Goal: Use online tool/utility: Utilize a website feature to perform a specific function

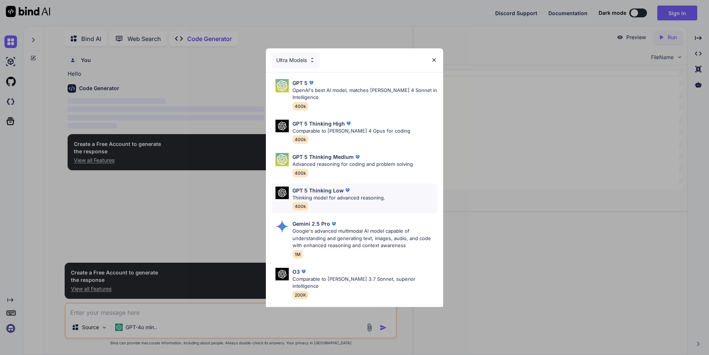
scroll to position [60, 0]
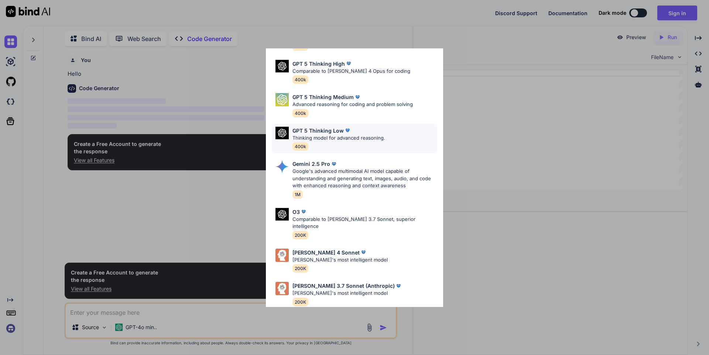
type textarea "x"
click at [477, 68] on div "Ultra Models GPT 5 OpenAI's best AI model, matches [PERSON_NAME] 4 Sonnet in In…" at bounding box center [354, 177] width 709 height 355
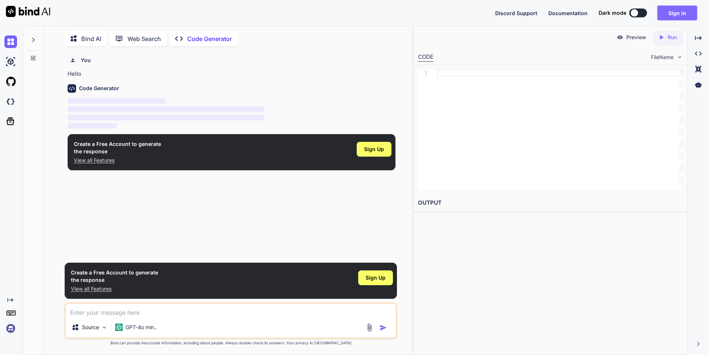
click at [671, 11] on button "Sign in" at bounding box center [678, 13] width 40 height 15
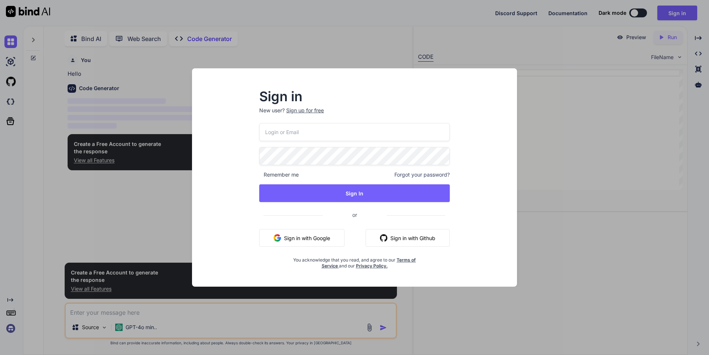
click at [294, 236] on button "Sign in with Google" at bounding box center [301, 238] width 85 height 18
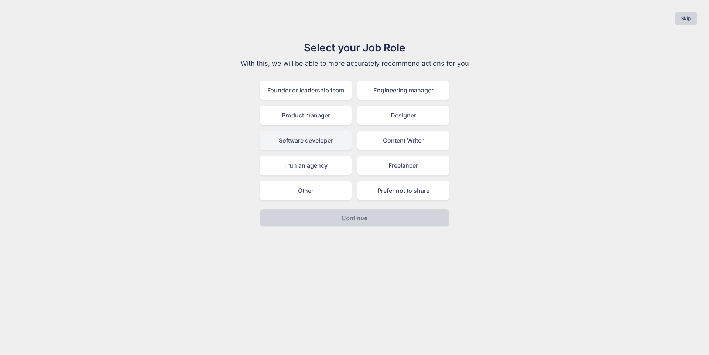
click at [321, 148] on div "Software developer" at bounding box center [306, 140] width 92 height 19
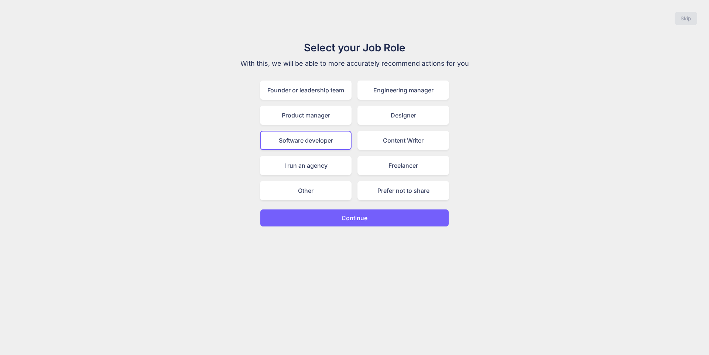
click at [330, 213] on button "Continue" at bounding box center [354, 218] width 189 height 18
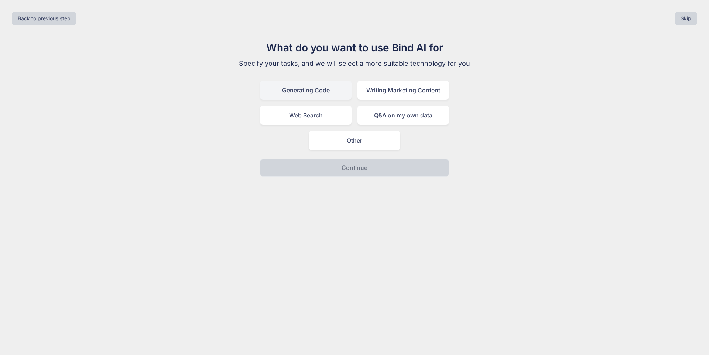
click at [324, 98] on div "Generating Code" at bounding box center [306, 90] width 92 height 19
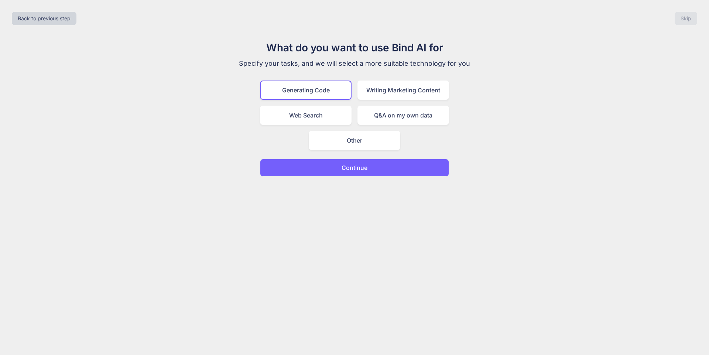
click at [355, 166] on p "Continue" at bounding box center [355, 167] width 26 height 9
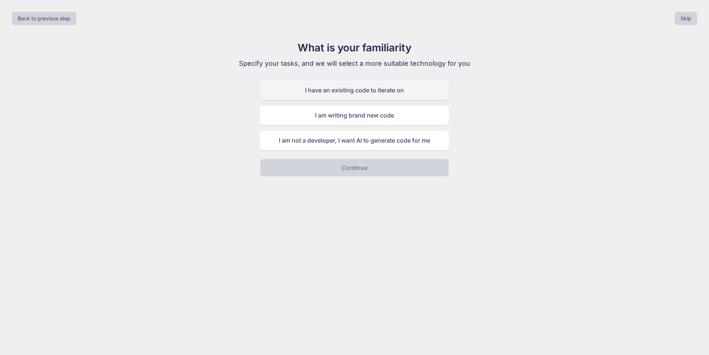
click at [327, 92] on div "I have an existing code to iterate on" at bounding box center [354, 90] width 189 height 19
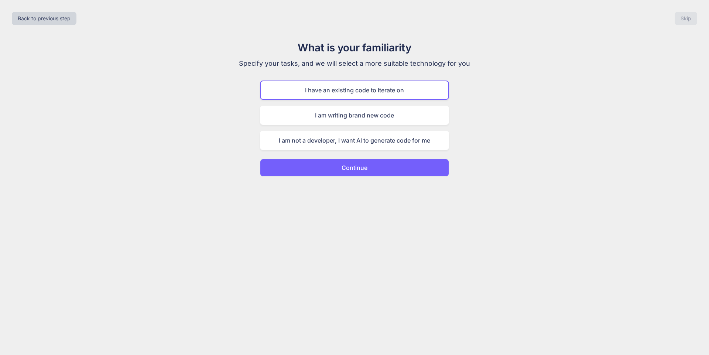
click at [335, 161] on button "Continue" at bounding box center [354, 168] width 189 height 18
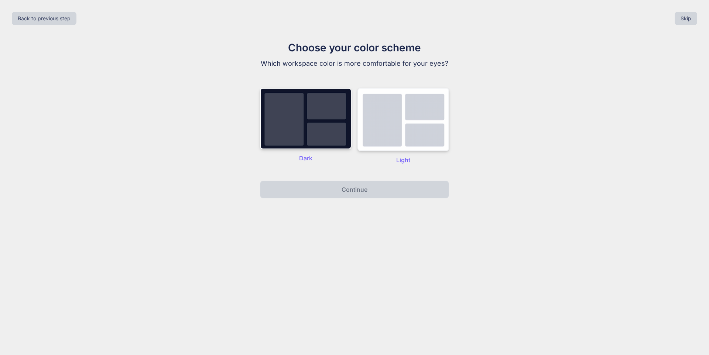
click at [387, 129] on img at bounding box center [404, 119] width 92 height 63
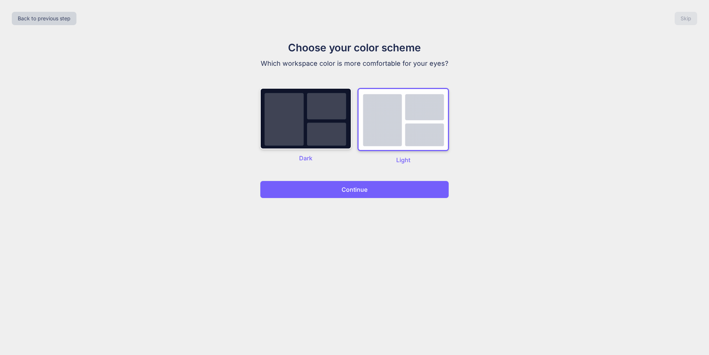
click at [385, 185] on button "Continue" at bounding box center [354, 190] width 189 height 18
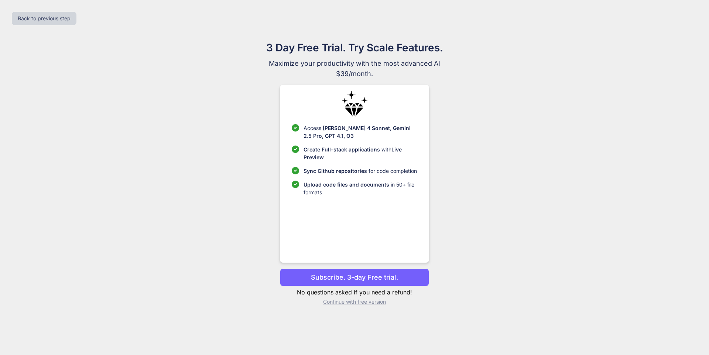
click at [355, 304] on p "Continue with free version" at bounding box center [354, 301] width 149 height 7
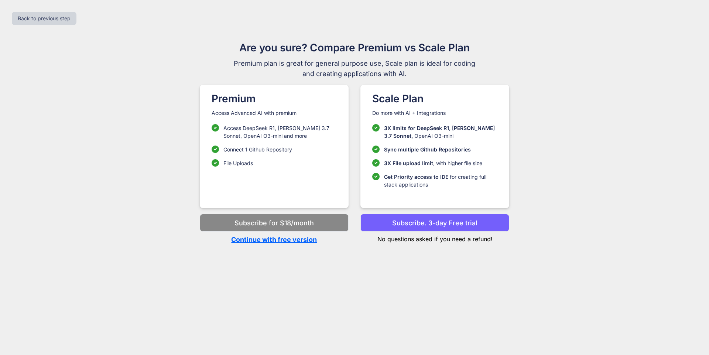
click at [302, 239] on p "Continue with free version" at bounding box center [274, 240] width 149 height 10
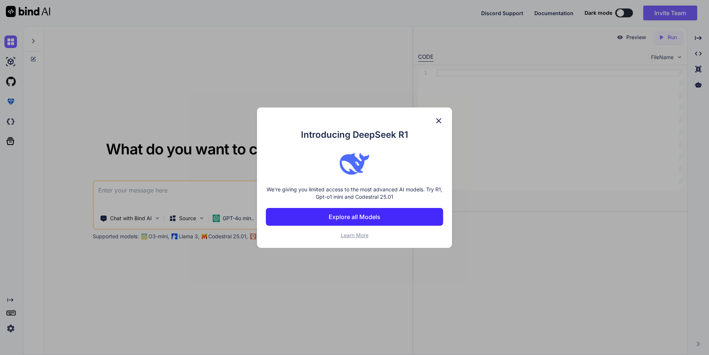
click at [440, 123] on img at bounding box center [439, 120] width 9 height 9
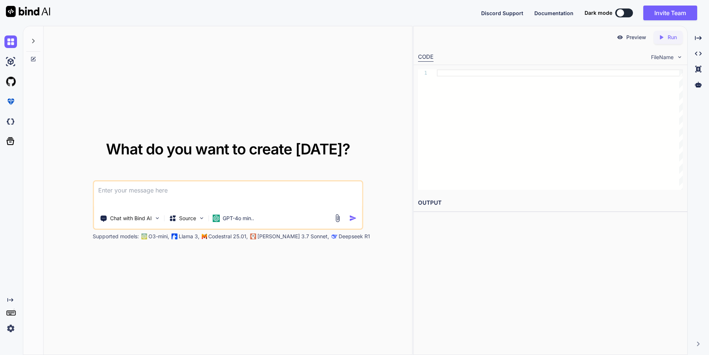
click at [190, 186] on textarea at bounding box center [228, 194] width 268 height 27
paste textarea "<template> <q-card class="progress-notes-modal" :style="{ width: modalWidth, ma…"
type textarea "<template> <q-card class="progress-notes-modal" :style="{ width: modalWidth, ma…"
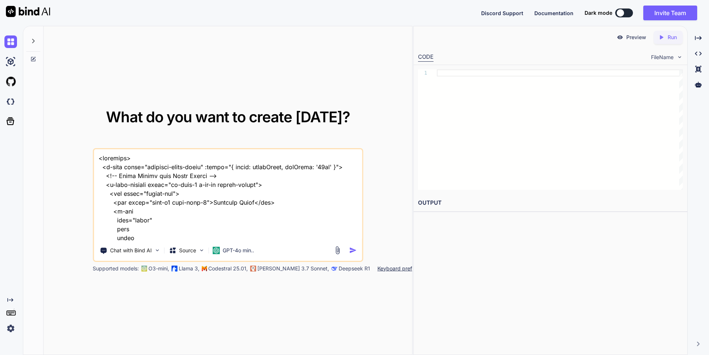
scroll to position [18429, 0]
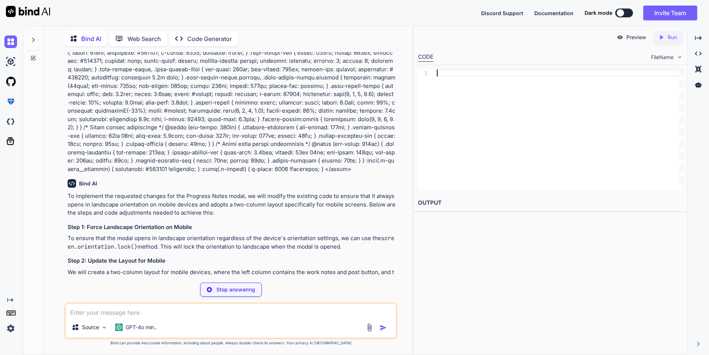
click at [526, 136] on div at bounding box center [560, 129] width 246 height 120
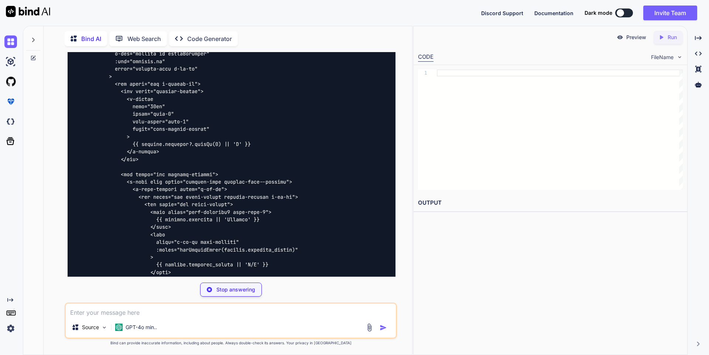
scroll to position [3379, 0]
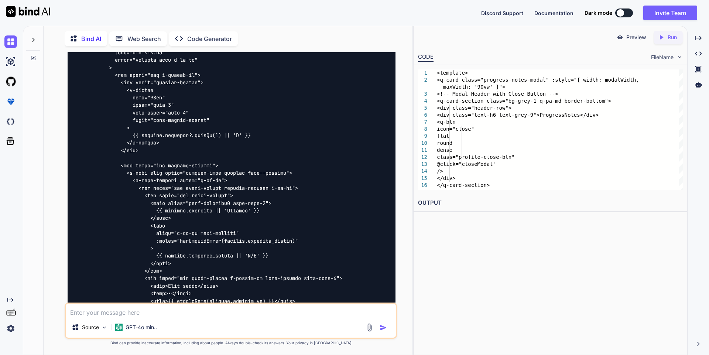
click at [628, 13] on button at bounding box center [625, 12] width 18 height 9
click at [623, 12] on div at bounding box center [620, 12] width 7 height 7
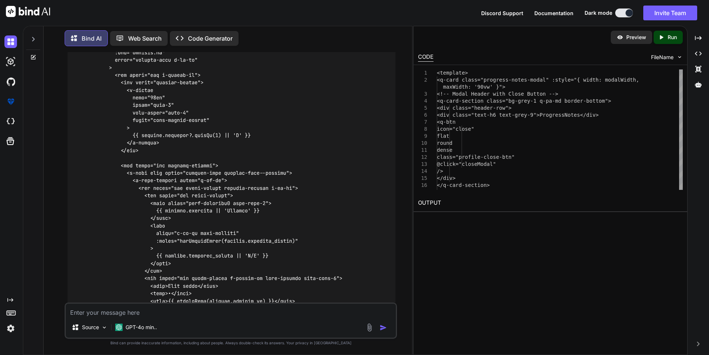
click at [626, 12] on div at bounding box center [629, 12] width 7 height 7
click at [623, 12] on button at bounding box center [625, 12] width 18 height 9
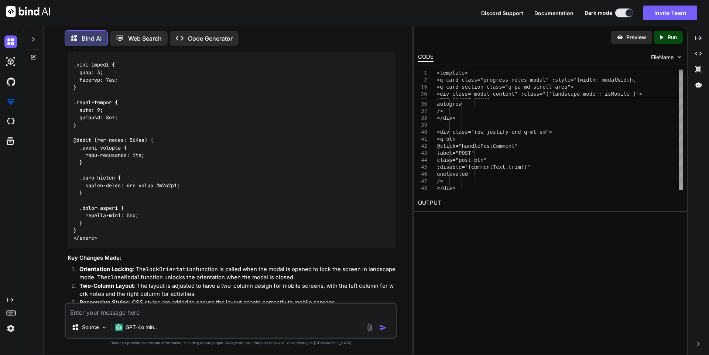
scroll to position [4313, 0]
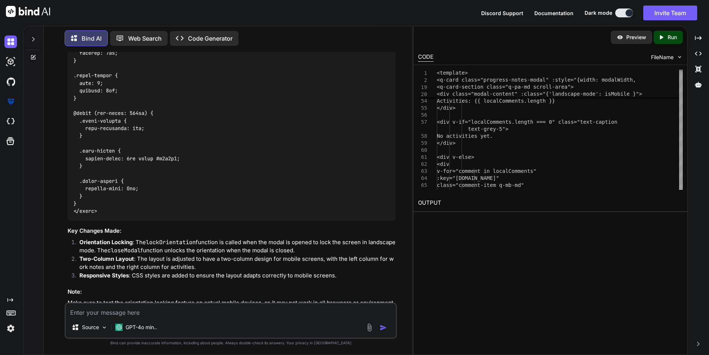
click at [436, 200] on h2 "OUTPUT" at bounding box center [551, 202] width 274 height 17
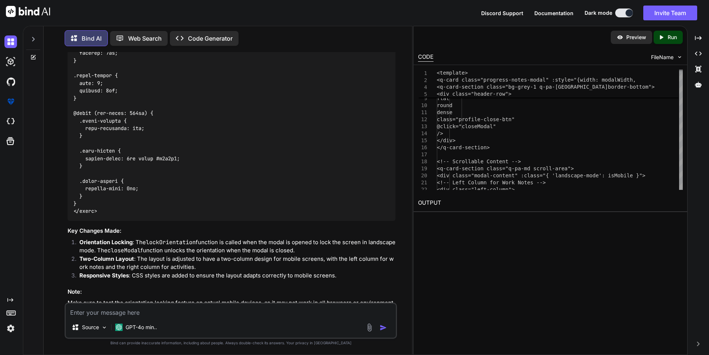
click at [625, 34] on div "Preview" at bounding box center [631, 37] width 41 height 13
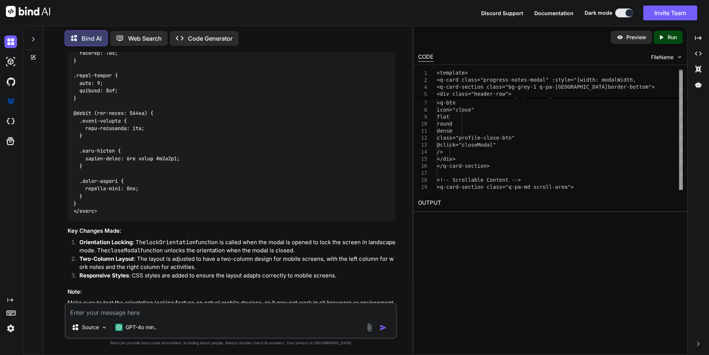
click at [659, 40] on icon "Created with Pixso." at bounding box center [661, 37] width 7 height 7
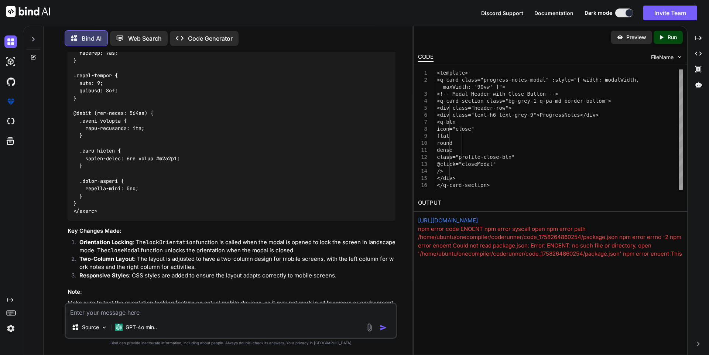
click at [270, 317] on textarea at bounding box center [231, 310] width 330 height 13
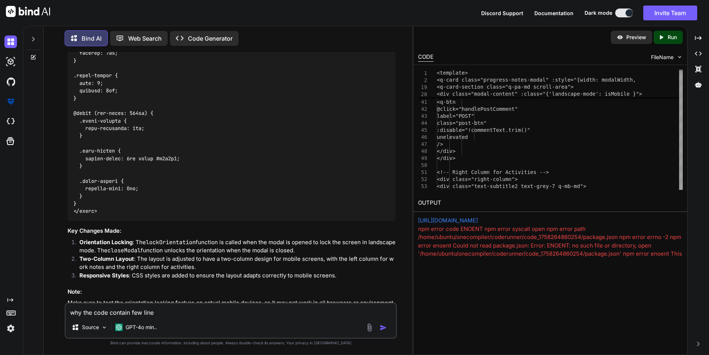
type textarea "why the code contain few lines"
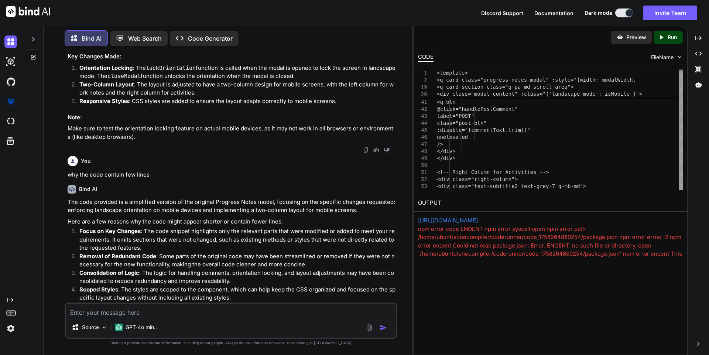
scroll to position [4495, 0]
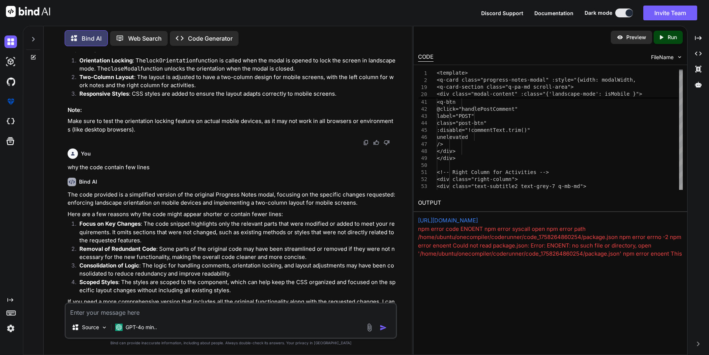
click at [258, 315] on textarea at bounding box center [231, 310] width 330 height 13
type textarea "give full code"
click at [382, 324] on img "button" at bounding box center [383, 327] width 7 height 7
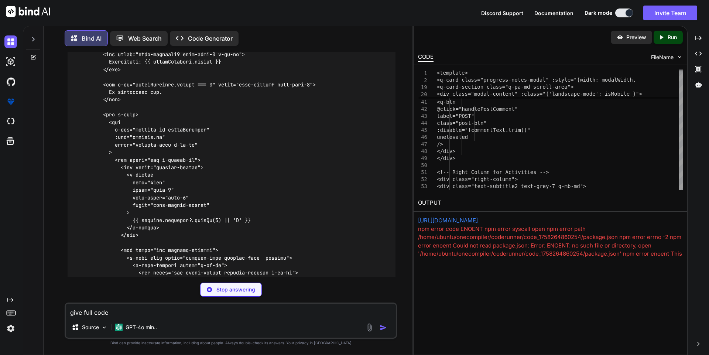
scroll to position [5271, 0]
